Goal: Check status: Check status

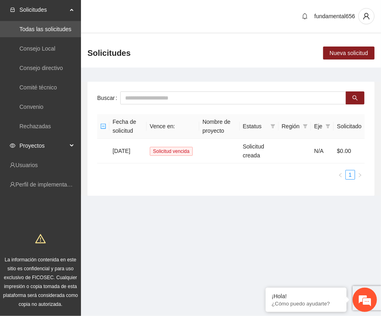
click at [72, 146] on icon at bounding box center [72, 146] width 4 height 0
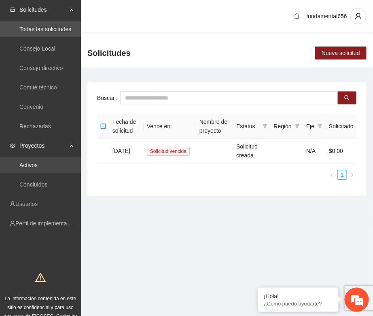
click at [36, 163] on link "Activos" at bounding box center [28, 165] width 18 height 6
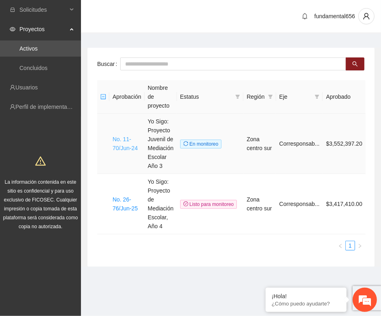
click at [122, 150] on link "No. 11-70/Jun-24" at bounding box center [124, 143] width 25 height 15
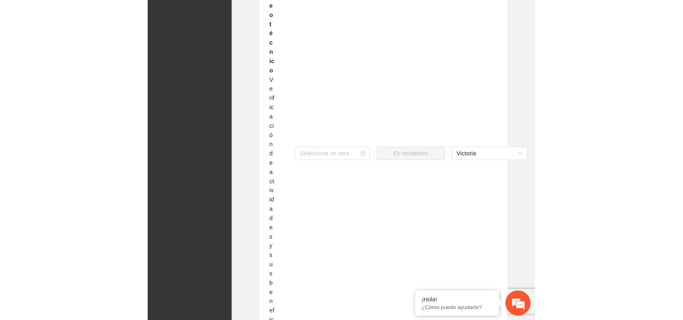
scroll to position [720, 0]
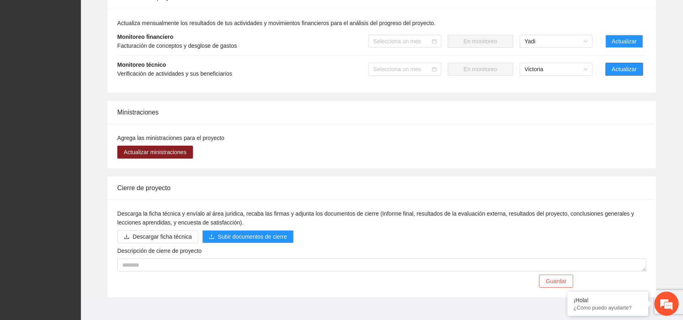
click at [380, 63] on button "Actualizar" at bounding box center [625, 69] width 38 height 13
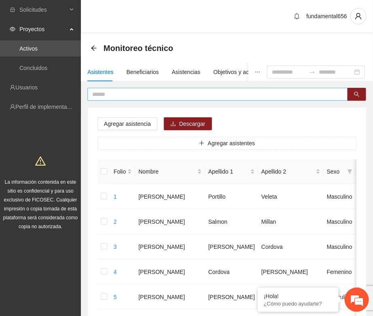
click at [98, 93] on input "text" at bounding box center [214, 94] width 244 height 9
click at [358, 94] on icon "search" at bounding box center [357, 94] width 6 height 6
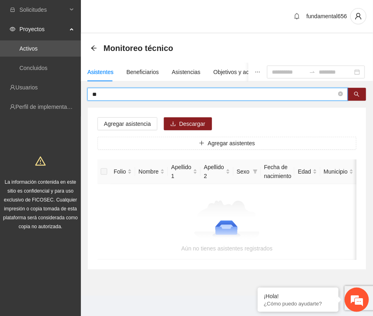
type input "*"
click at [356, 94] on icon "search" at bounding box center [357, 94] width 6 height 6
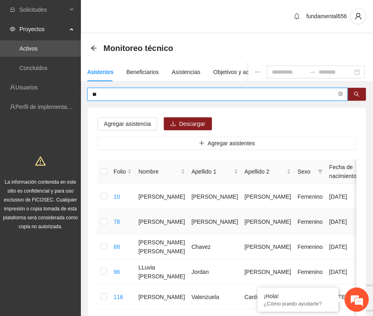
type input "*"
click at [354, 94] on icon "search" at bounding box center [357, 94] width 6 height 6
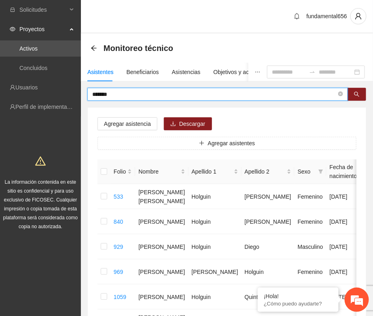
type input "*******"
